Goal: Task Accomplishment & Management: Use online tool/utility

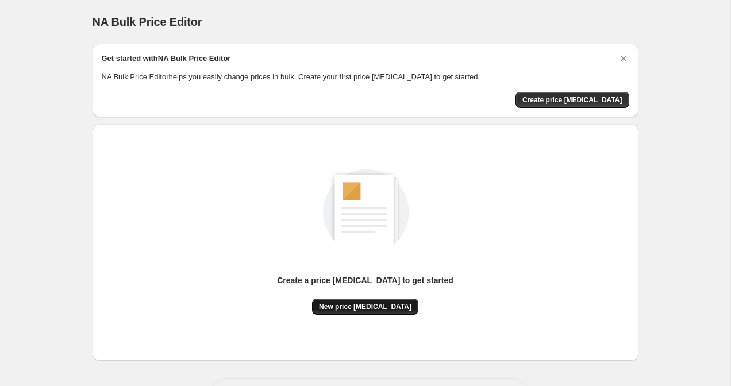
click at [384, 311] on span "New price [MEDICAL_DATA]" at bounding box center [365, 306] width 93 height 9
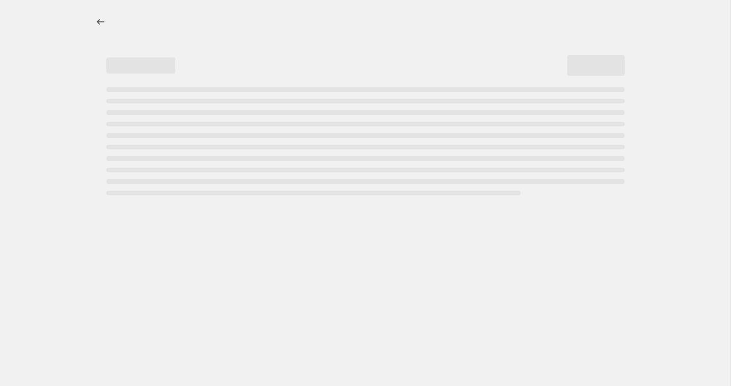
select select "percentage"
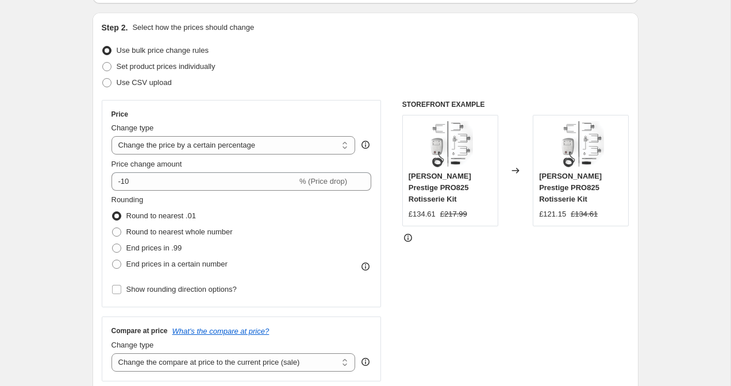
scroll to position [112, 0]
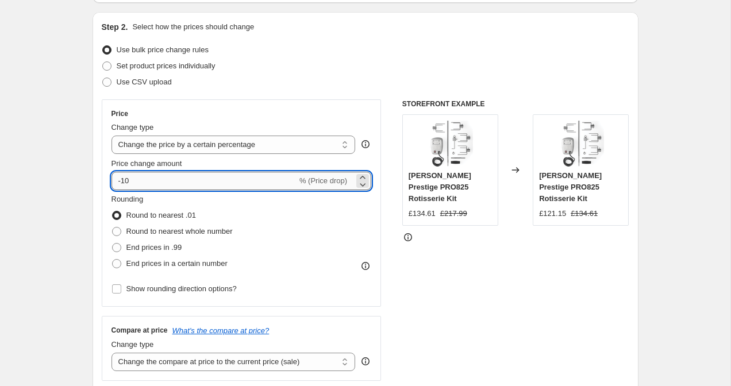
click at [174, 178] on input "-10" at bounding box center [205, 181] width 186 height 18
type input "-1"
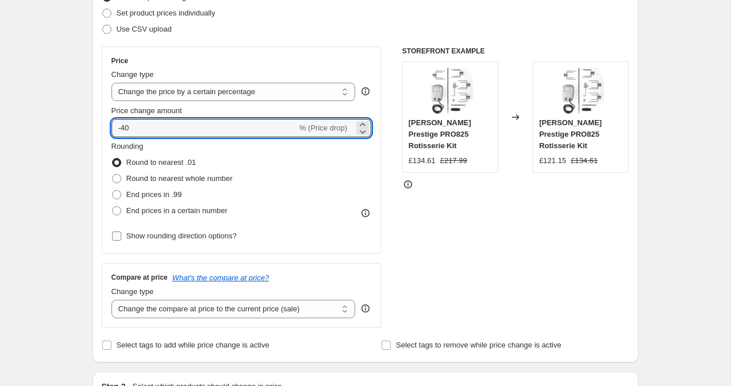
scroll to position [191, 0]
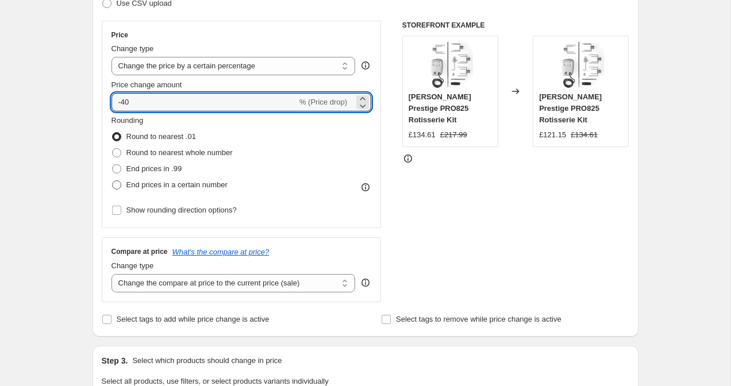
type input "-40"
click at [160, 188] on span "End prices in a certain number" at bounding box center [177, 185] width 101 height 9
click at [113, 181] on input "End prices in a certain number" at bounding box center [112, 181] width 1 height 1
radio input "true"
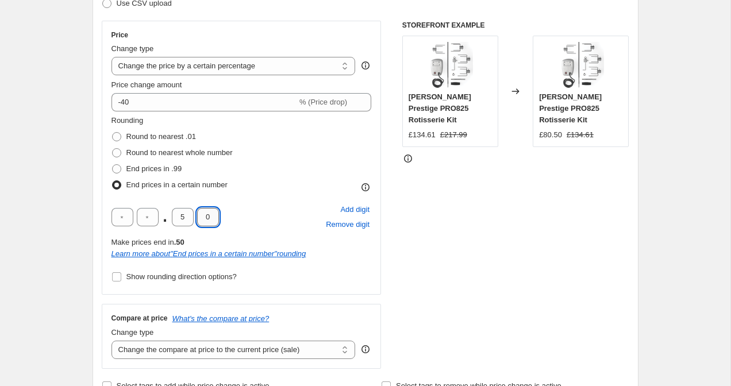
click at [207, 222] on input "0" at bounding box center [208, 217] width 22 height 18
click at [181, 217] on input "5" at bounding box center [183, 217] width 22 height 18
type input "7"
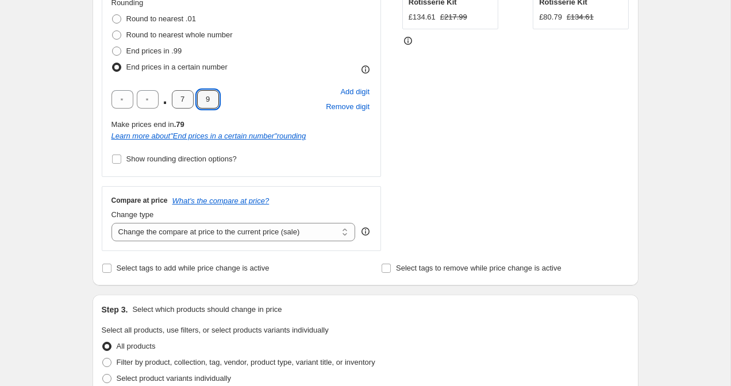
scroll to position [339, 0]
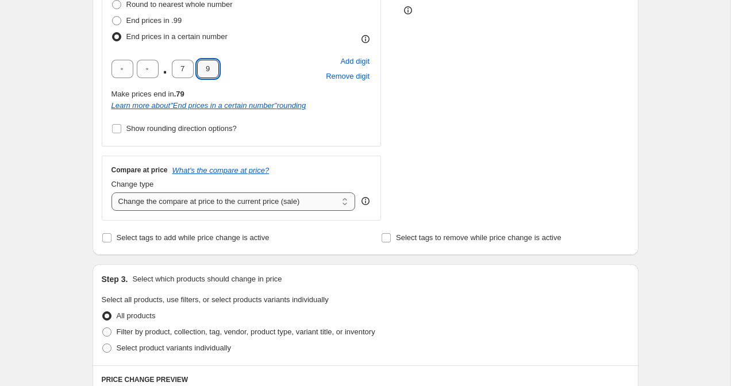
type input "9"
click at [208, 206] on select "Change the compare at price to the current price (sale) Change the compare at p…" at bounding box center [234, 202] width 244 height 18
select select "remove"
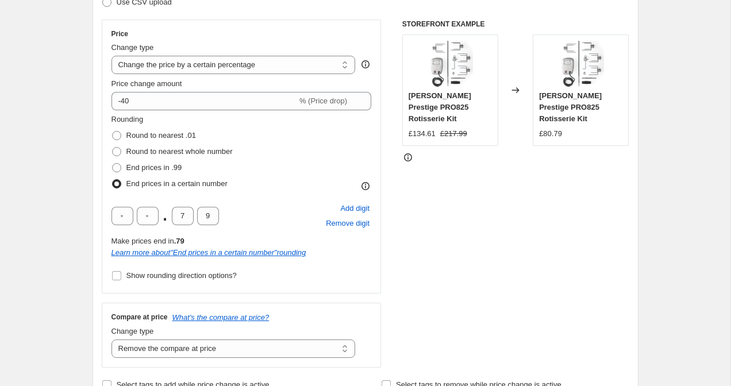
scroll to position [211, 0]
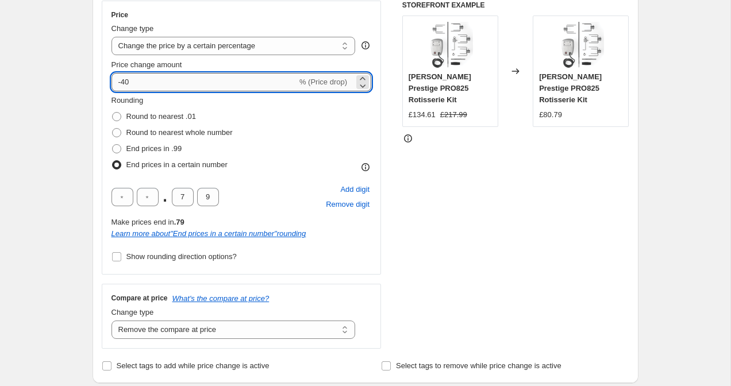
click at [185, 85] on input "-40" at bounding box center [205, 82] width 186 height 18
type input "-4"
type input "-38"
click at [463, 198] on div "STOREFRONT EXAMPLE Napoleon Prestige PRO825 Rotisserie Kit £134.61 £217.99 Chan…" at bounding box center [516, 175] width 227 height 348
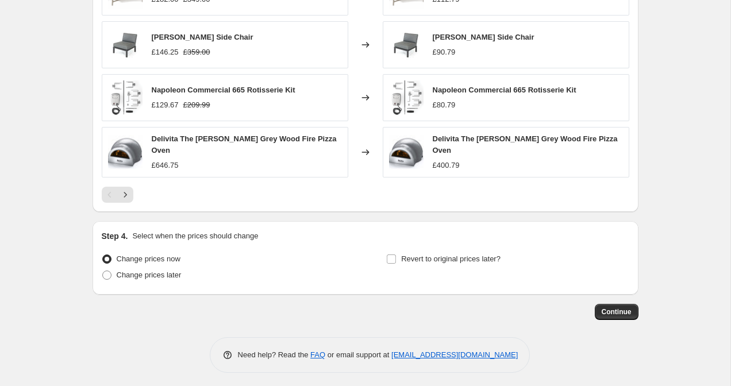
scroll to position [830, 0]
click at [625, 313] on button "Continue" at bounding box center [617, 312] width 44 height 16
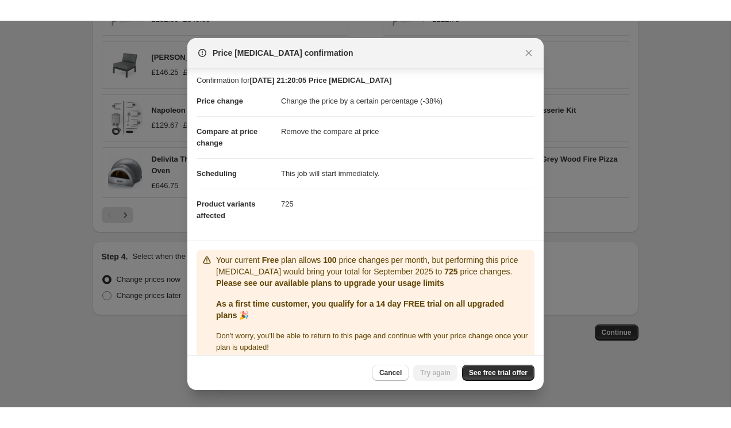
scroll to position [15, 0]
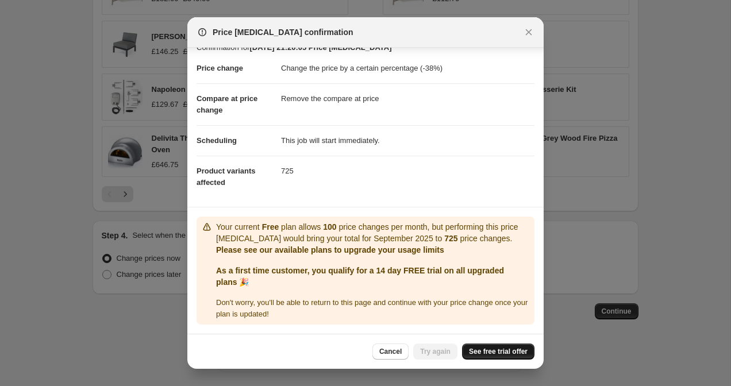
click at [489, 355] on span "See free trial offer" at bounding box center [498, 351] width 59 height 9
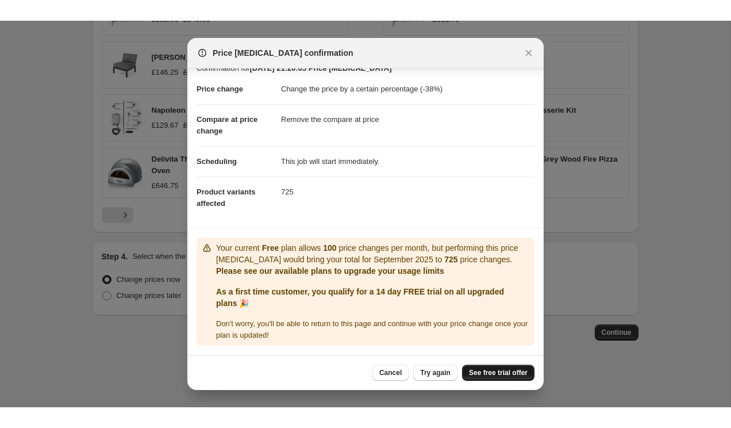
scroll to position [0, 0]
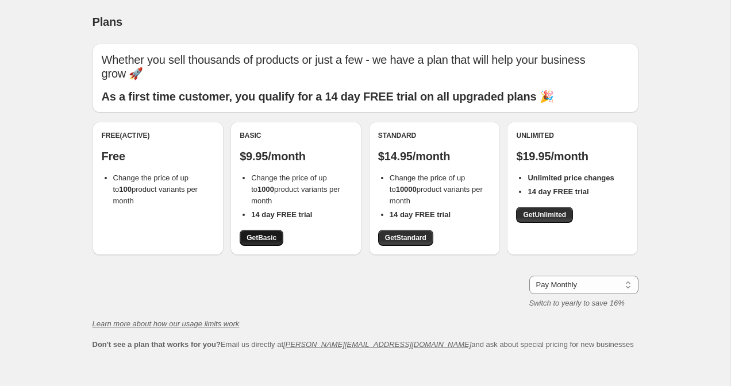
click at [262, 233] on span "Get Basic" at bounding box center [262, 237] width 30 height 9
click at [266, 233] on span "Get Basic" at bounding box center [262, 237] width 30 height 9
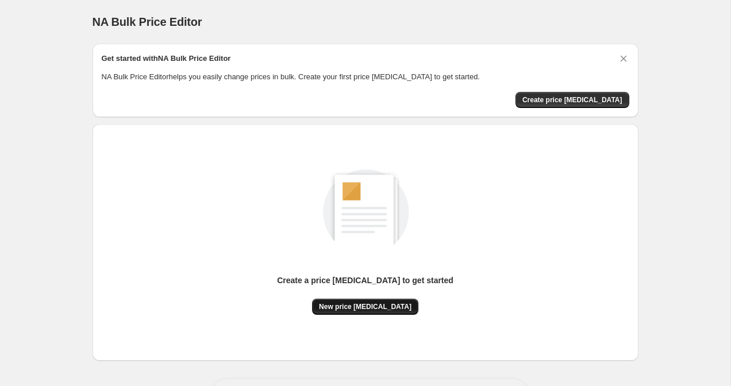
click at [373, 310] on span "New price [MEDICAL_DATA]" at bounding box center [365, 306] width 93 height 9
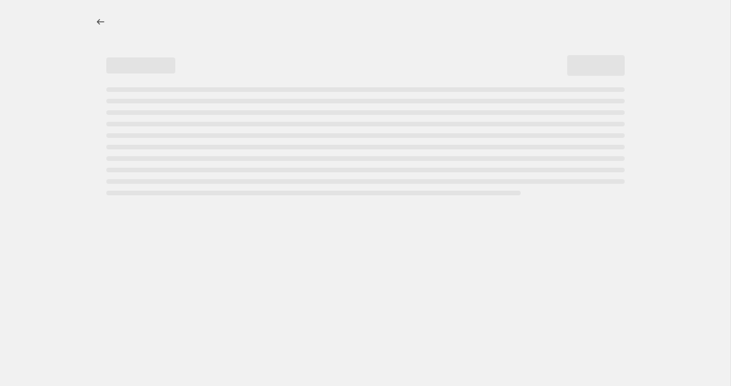
select select "percentage"
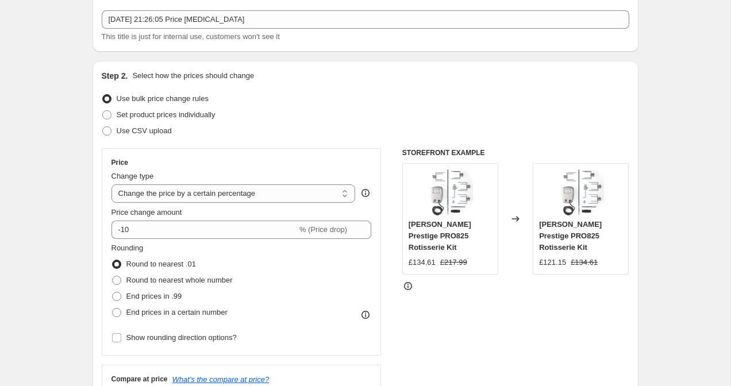
scroll to position [82, 0]
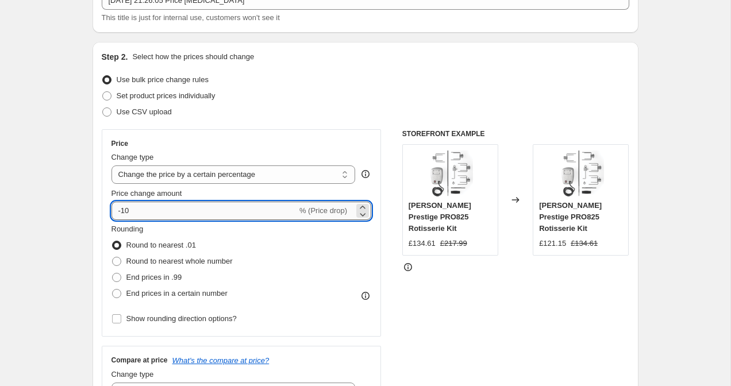
click at [223, 217] on input "-10" at bounding box center [205, 211] width 186 height 18
type input "-1"
type input "-39"
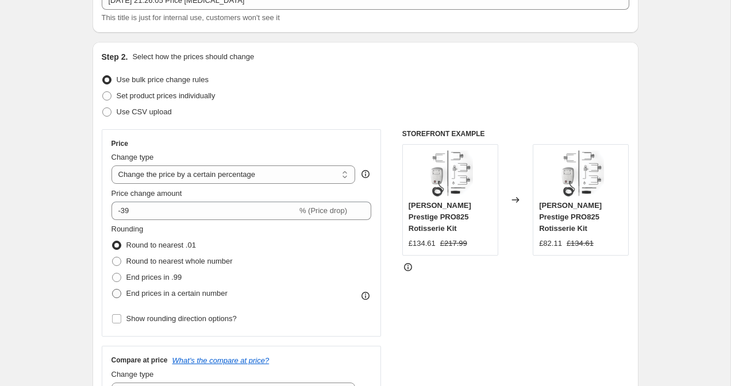
click at [156, 300] on label "End prices in a certain number" at bounding box center [170, 294] width 116 height 16
click at [113, 290] on input "End prices in a certain number" at bounding box center [112, 289] width 1 height 1
radio input "true"
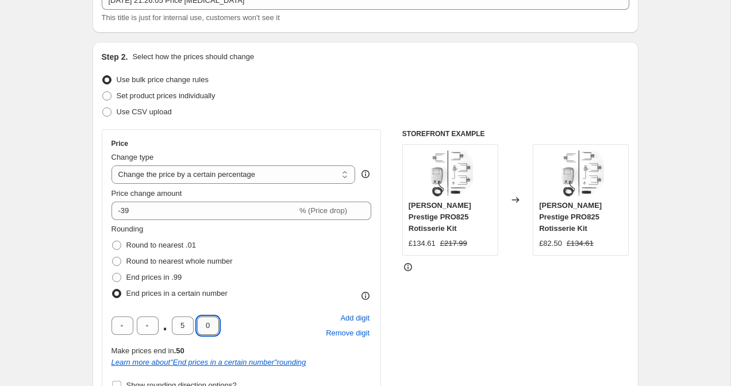
click at [208, 330] on input "0" at bounding box center [208, 326] width 22 height 18
click at [186, 328] on input "5" at bounding box center [183, 326] width 22 height 18
type input "7"
type input "8"
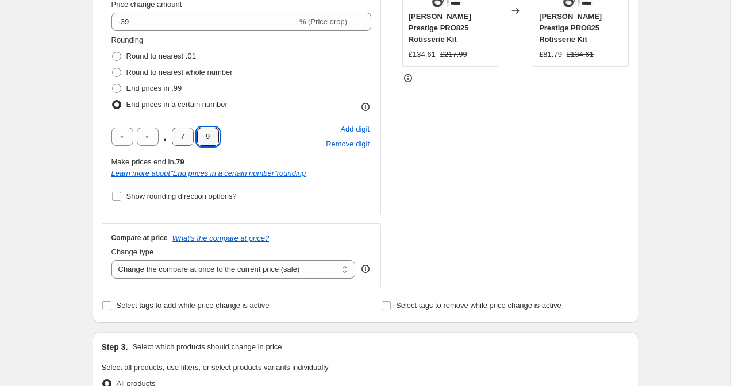
scroll to position [301, 0]
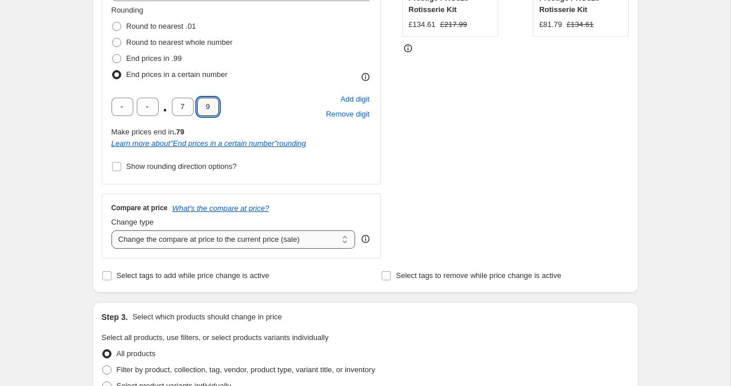
type input "9"
click at [215, 235] on select "Change the compare at price to the current price (sale) Change the compare at p…" at bounding box center [234, 240] width 244 height 18
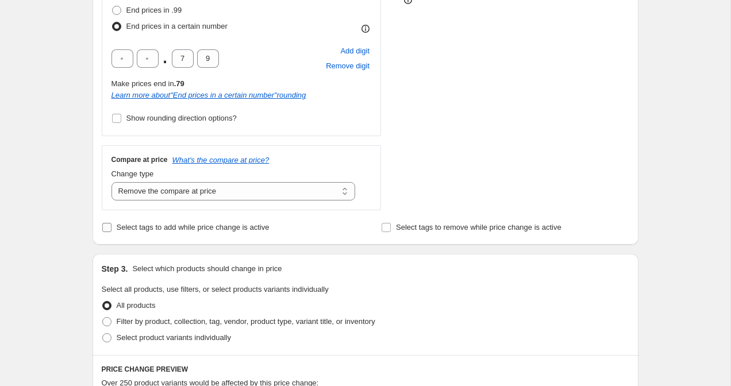
scroll to position [325, 0]
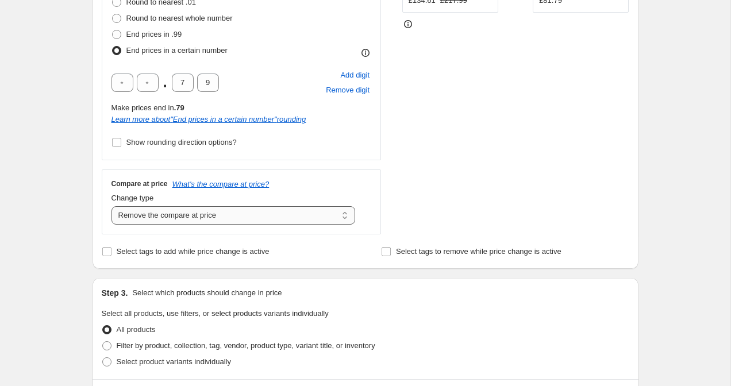
click at [257, 222] on select "Change the compare at price to the current price (sale) Change the compare at p…" at bounding box center [234, 215] width 244 height 18
select select "percentage"
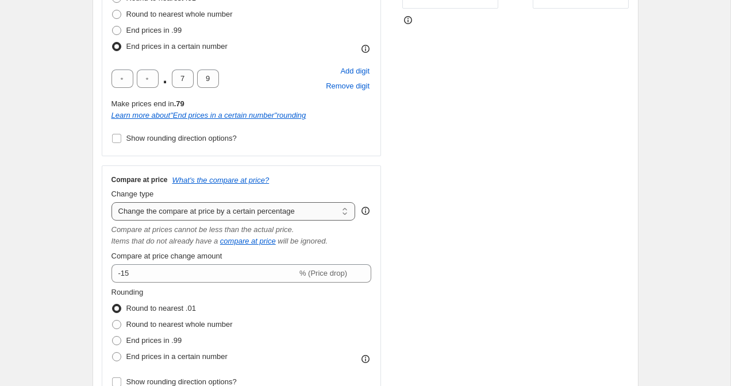
scroll to position [342, 0]
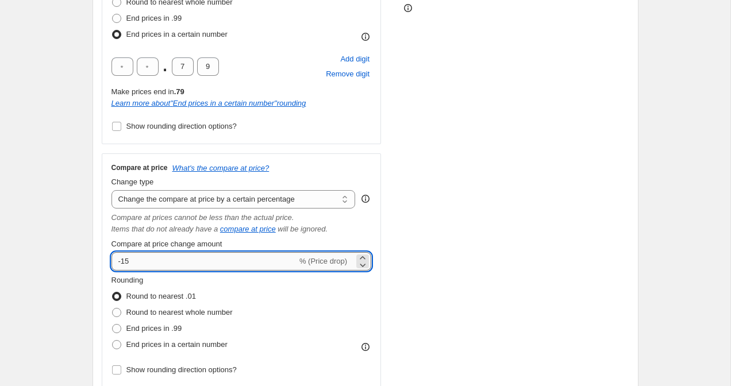
click at [168, 262] on input "-15" at bounding box center [205, 261] width 186 height 18
type input "-1"
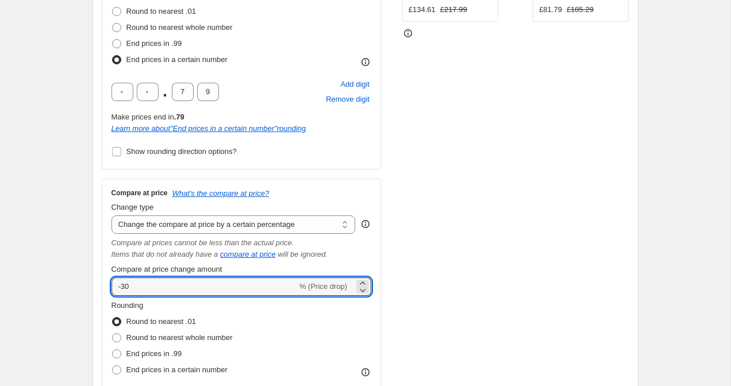
scroll to position [319, 0]
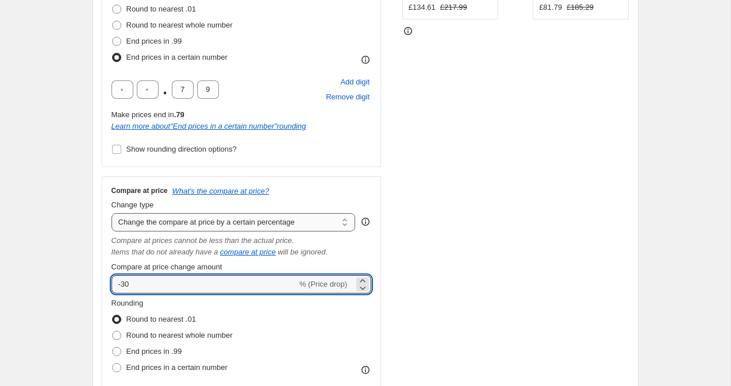
type input "-30"
click at [238, 228] on select "Change the compare at price to the current price (sale) Change the compare at p…" at bounding box center [234, 222] width 244 height 18
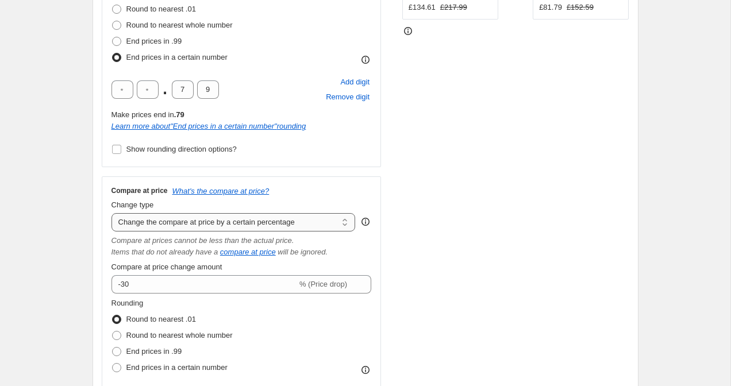
select select "remove"
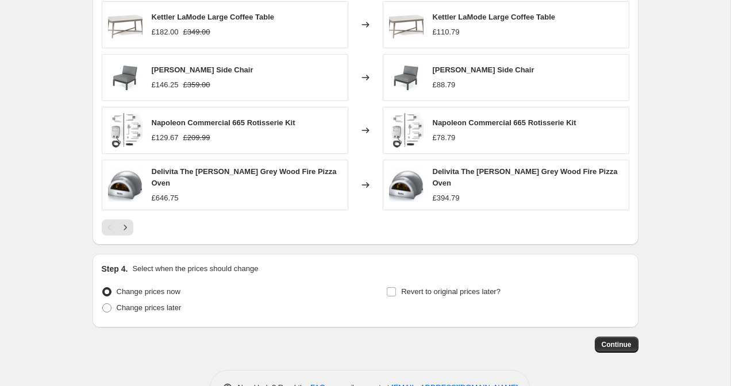
scroll to position [830, 0]
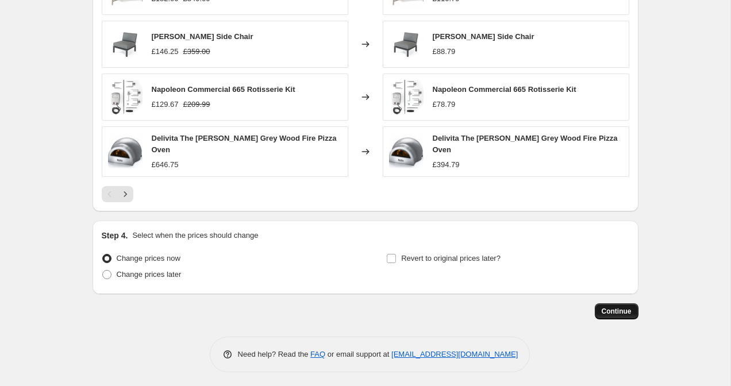
click at [616, 311] on span "Continue" at bounding box center [617, 311] width 30 height 9
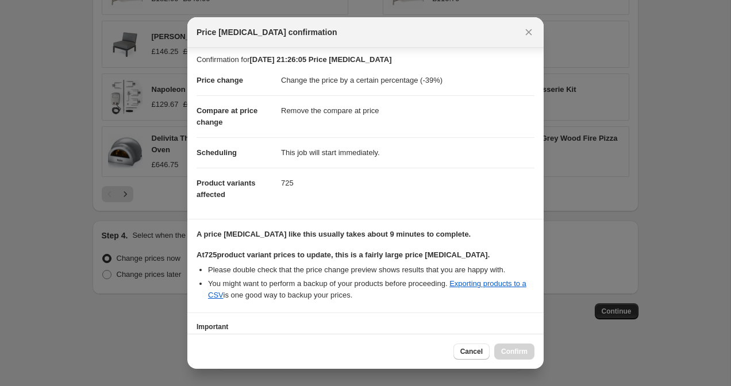
scroll to position [90, 0]
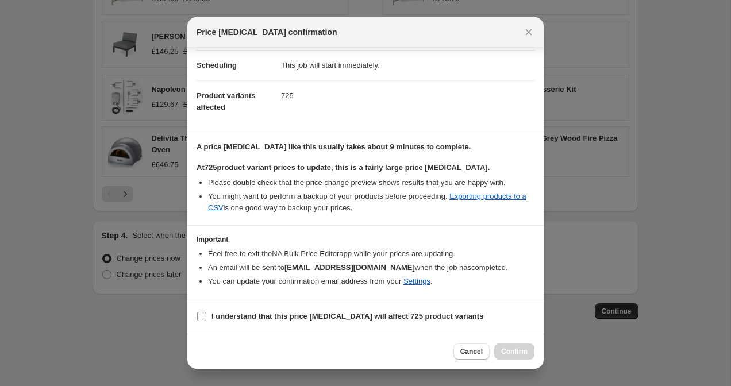
click at [324, 317] on b "I understand that this price change job will affect 725 product variants" at bounding box center [348, 316] width 272 height 9
click at [206, 317] on input "I understand that this price change job will affect 725 product variants" at bounding box center [201, 316] width 9 height 9
checkbox input "true"
click at [505, 349] on span "Confirm" at bounding box center [514, 351] width 26 height 9
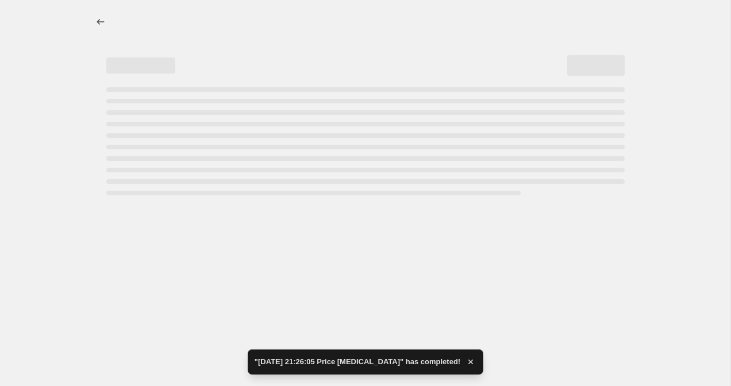
select select "percentage"
select select "remove"
